Goal: Information Seeking & Learning: Learn about a topic

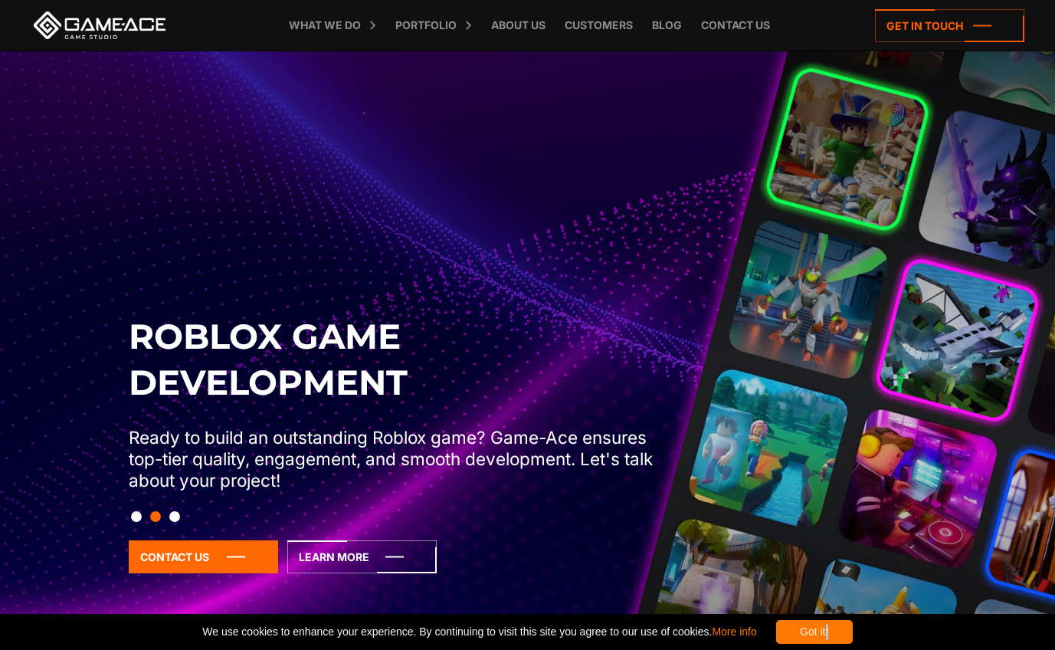
click at [853, 625] on div "Got it!" at bounding box center [814, 632] width 77 height 24
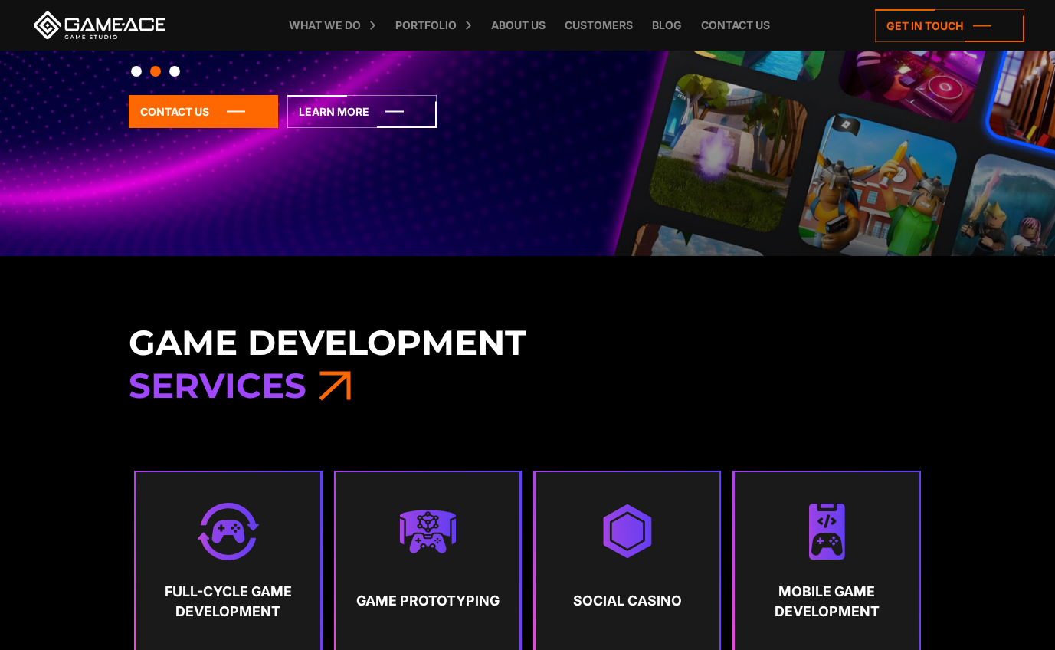
scroll to position [491, 0]
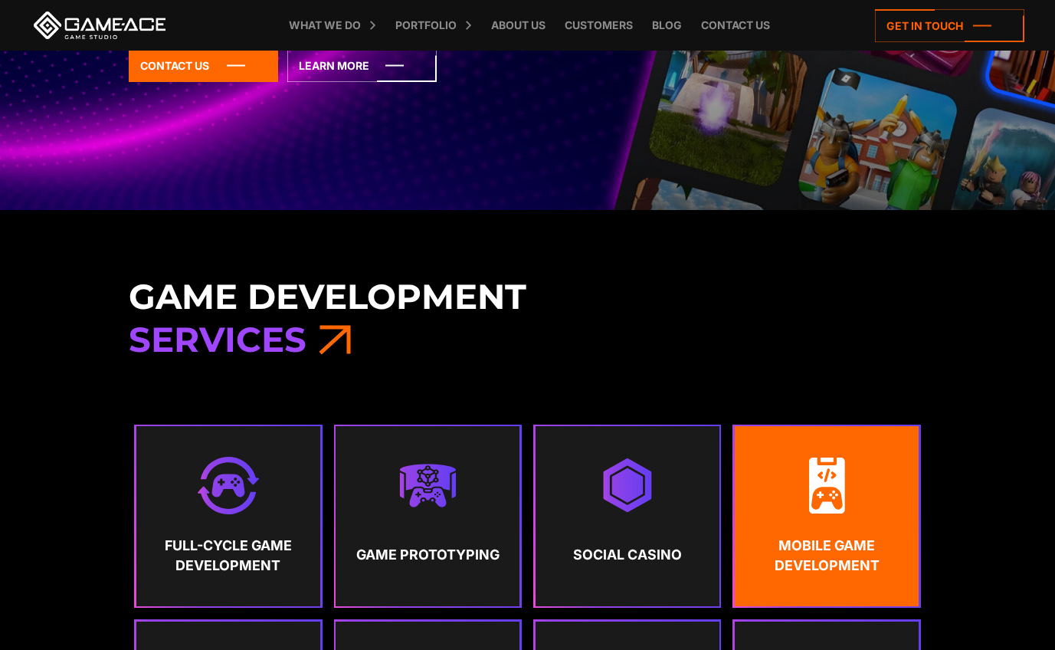
click at [755, 534] on link "Mobile Game Development" at bounding box center [827, 515] width 184 height 179
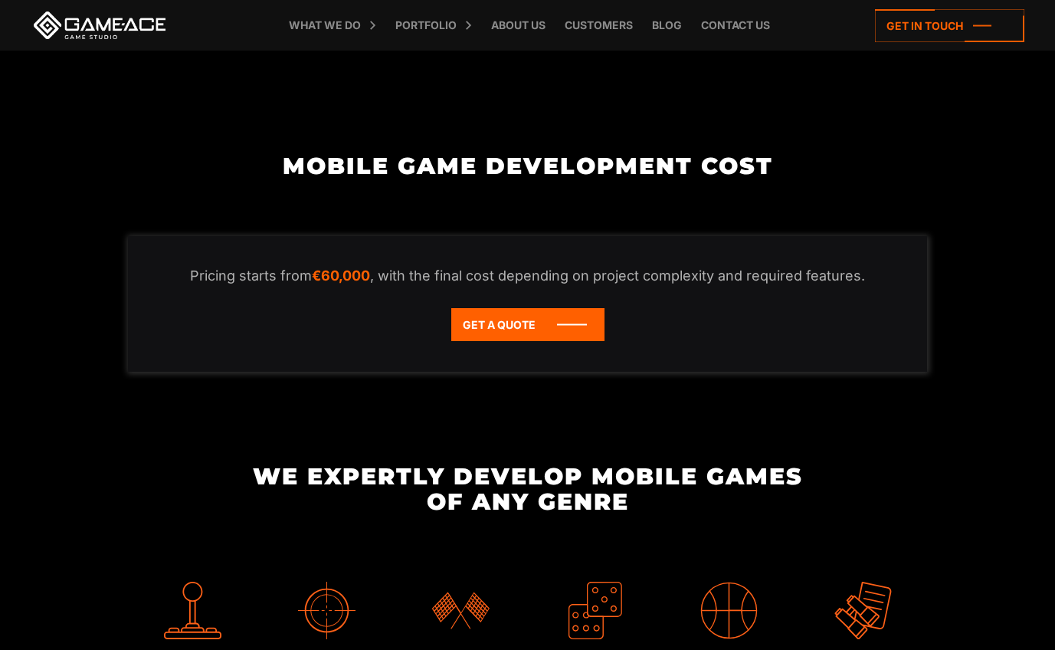
scroll to position [2887, 0]
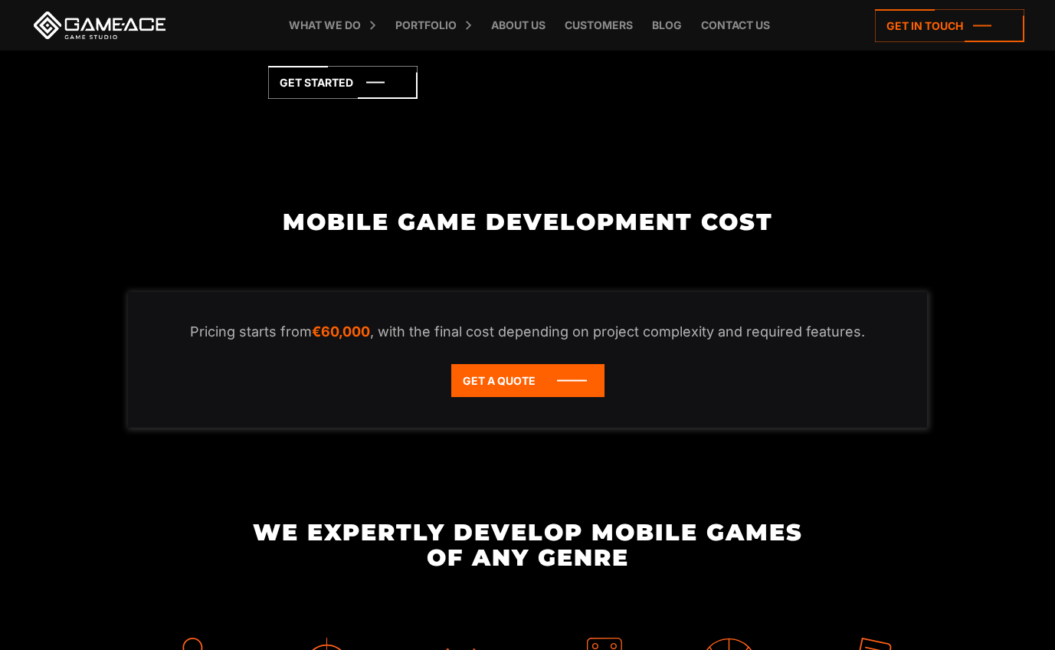
click at [551, 323] on p "Pricing starts from €60,000 , with the final cost depending on project complexi…" at bounding box center [528, 332] width 738 height 18
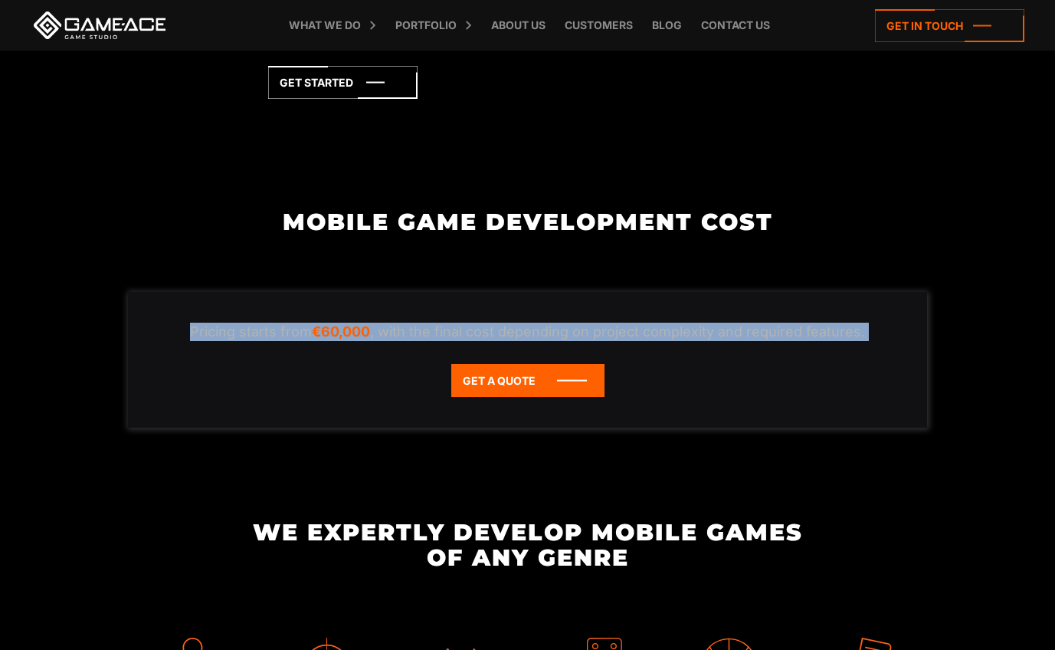
click at [551, 323] on p "Pricing starts from €60,000 , with the final cost depending on project complexi…" at bounding box center [528, 332] width 738 height 18
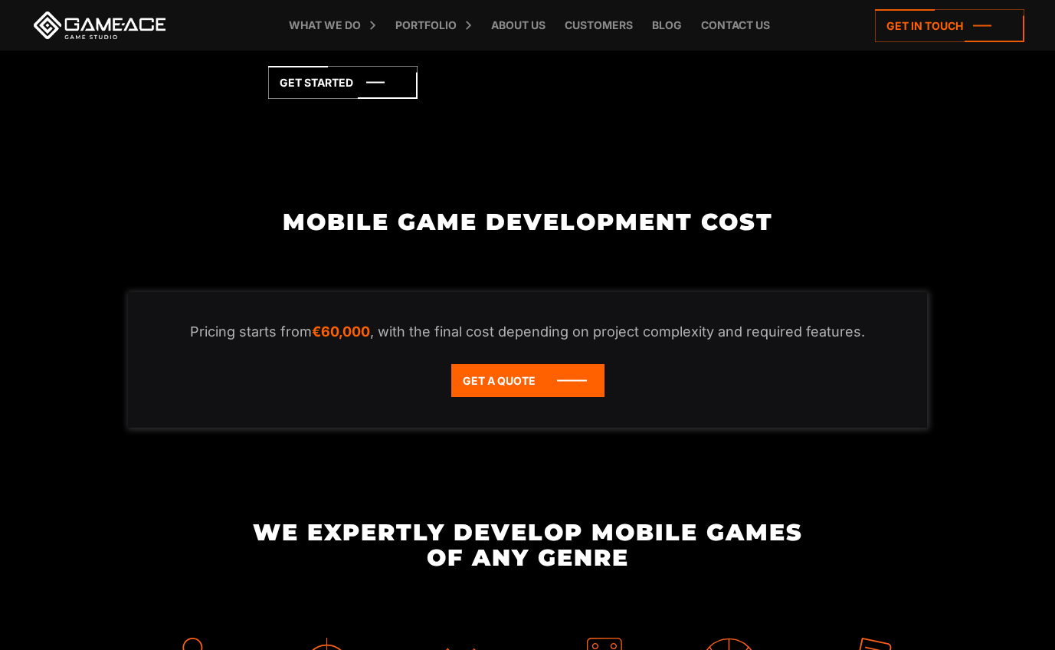
click at [821, 369] on div "Pricing starts from €60,000 , with the final cost depending on project complexi…" at bounding box center [527, 360] width 799 height 136
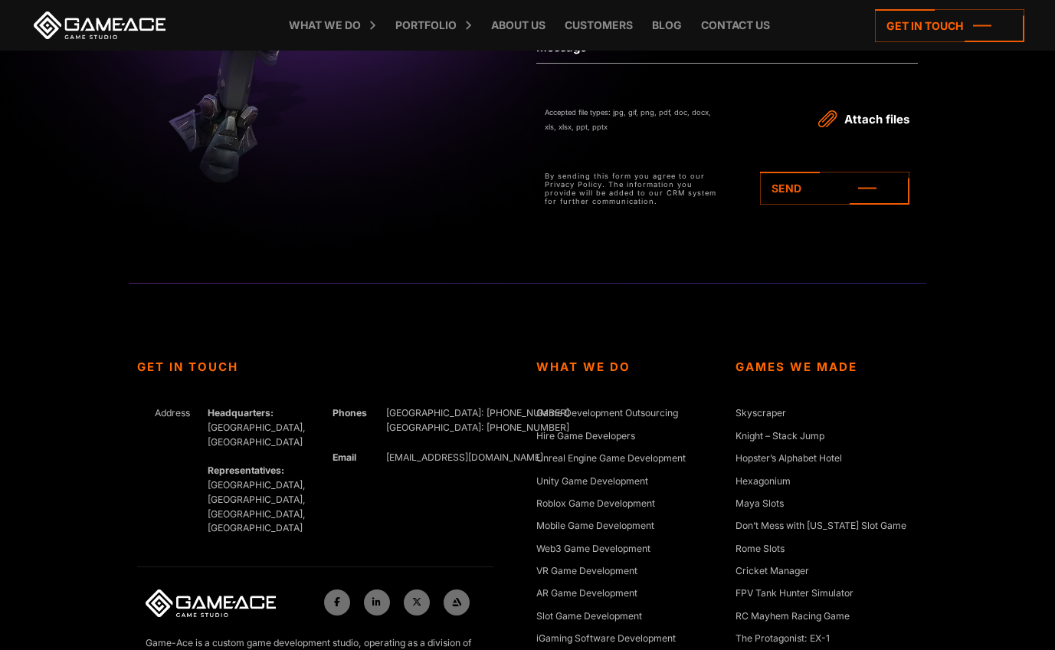
scroll to position [7192, 0]
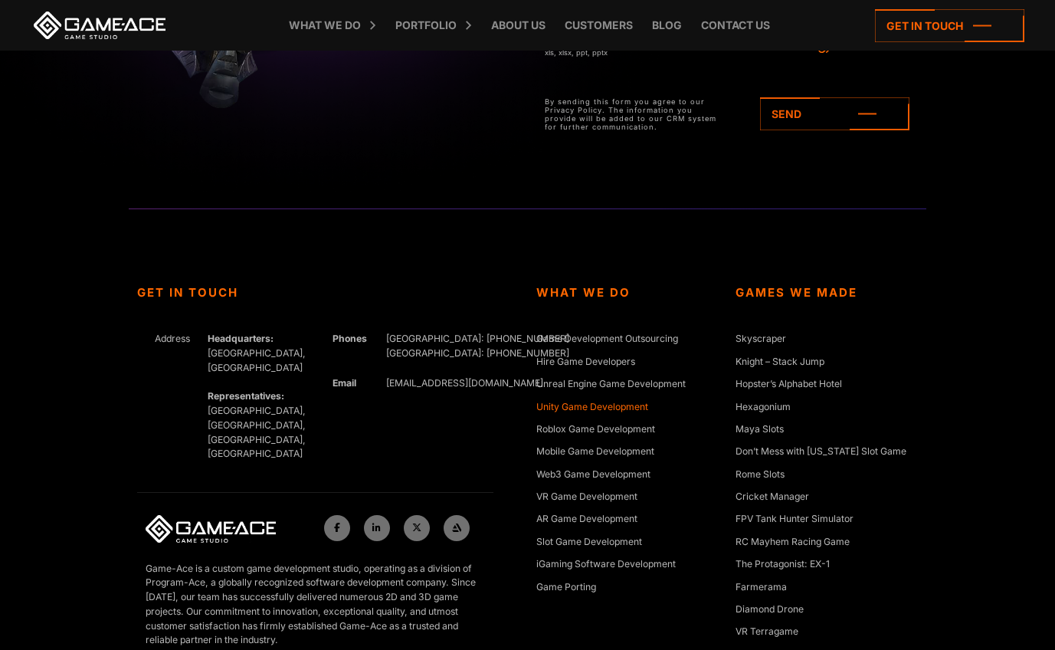
click at [621, 400] on link "Unity Game Development" at bounding box center [592, 407] width 112 height 15
